Goal: Information Seeking & Learning: Learn about a topic

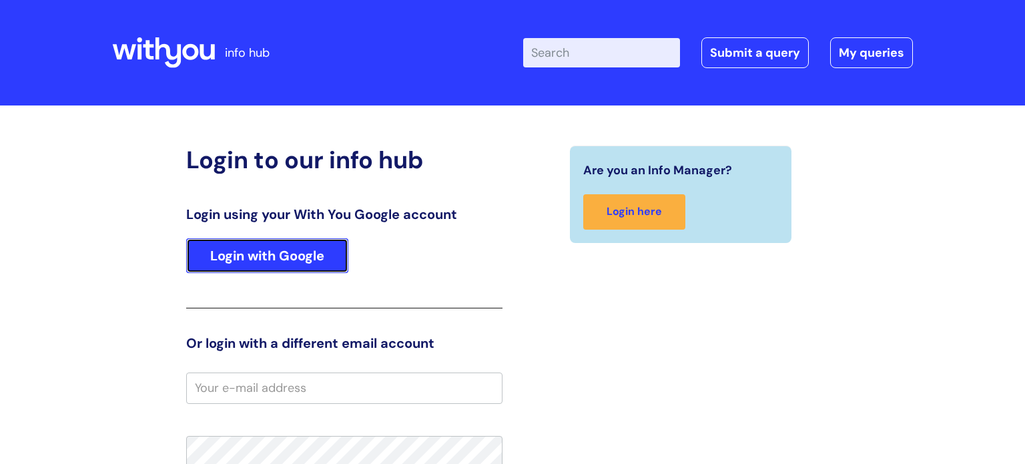
click at [273, 256] on link "Login with Google" at bounding box center [267, 255] width 162 height 35
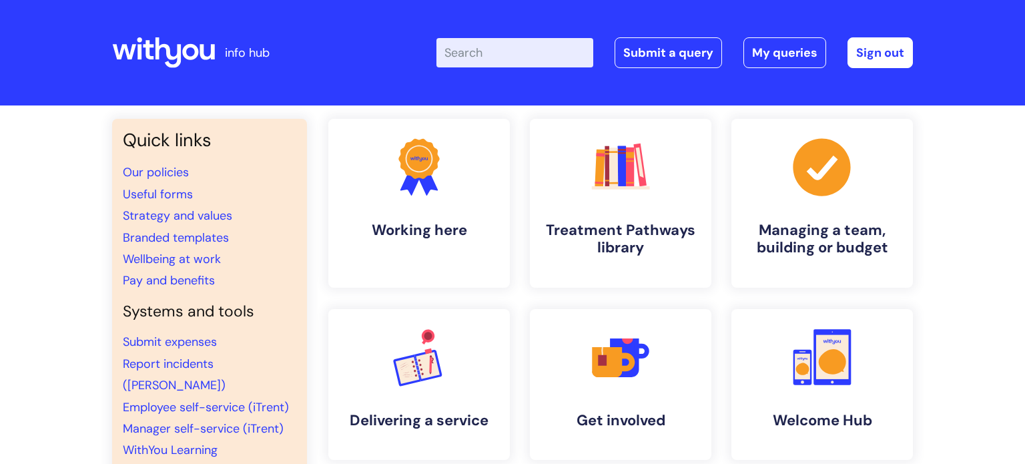
click at [537, 57] on input "Enter your search term here..." at bounding box center [514, 52] width 157 height 29
type input "my journey plan review"
click button "Search" at bounding box center [0, 0] width 0 height 0
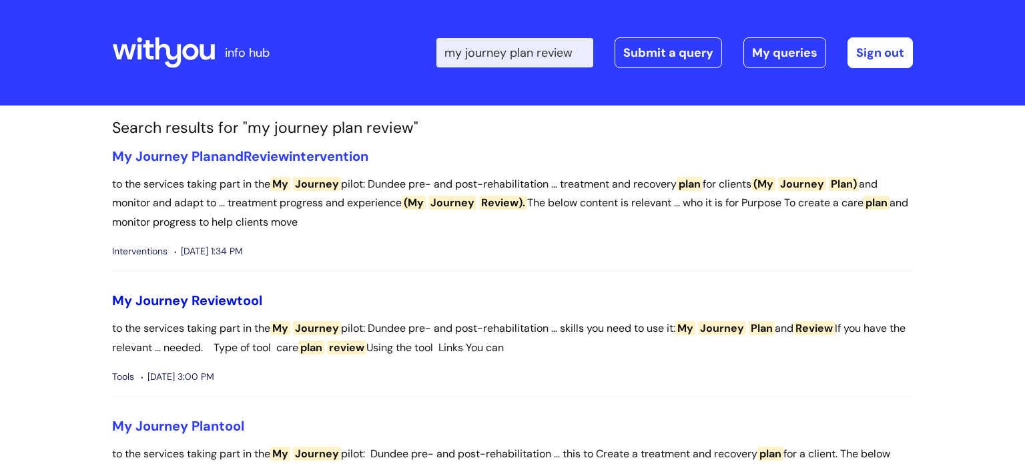
click at [221, 300] on span "Review" at bounding box center [213, 300] width 45 height 17
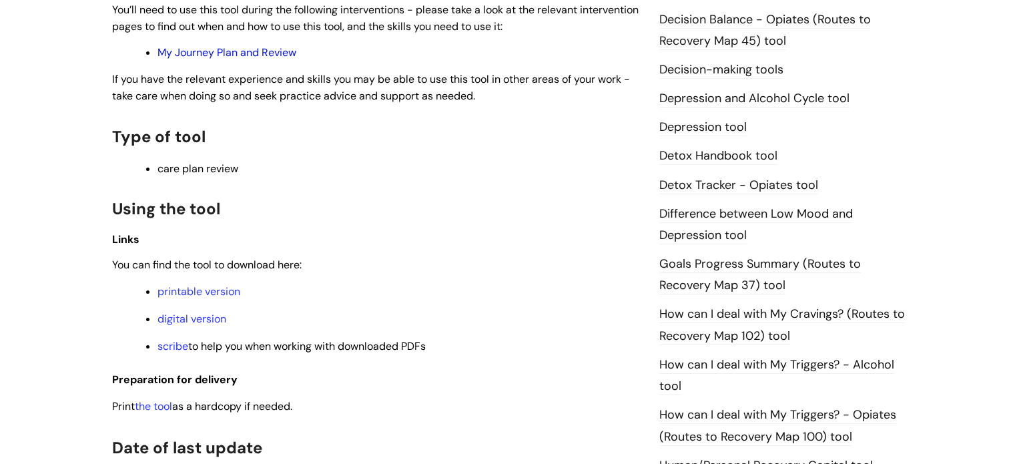
scroll to position [713, 0]
click at [199, 322] on link "digital version" at bounding box center [191, 318] width 69 height 14
click at [173, 348] on link "scribe" at bounding box center [172, 345] width 31 height 14
click at [187, 298] on link "printable version" at bounding box center [198, 291] width 83 height 14
